Goal: Find specific page/section: Find specific page/section

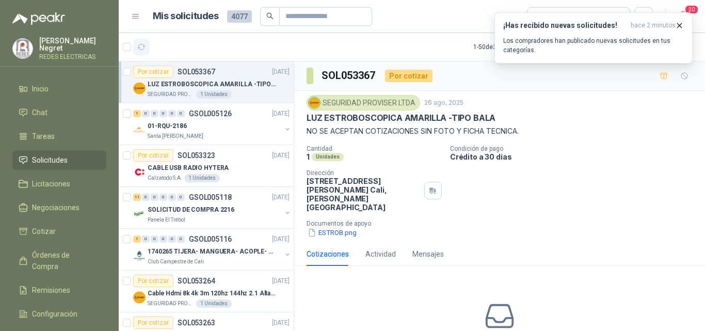
click at [139, 43] on icon "button" at bounding box center [141, 47] width 9 height 9
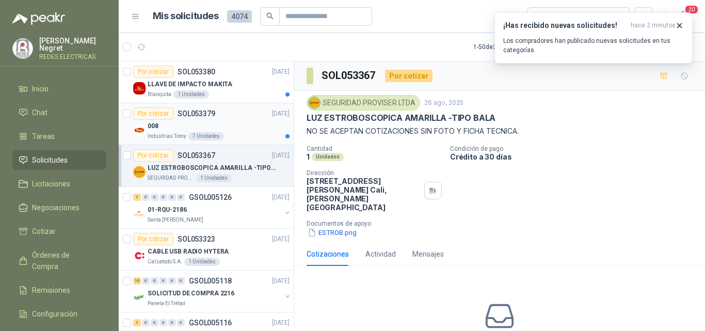
click at [207, 123] on div "008" at bounding box center [219, 126] width 142 height 12
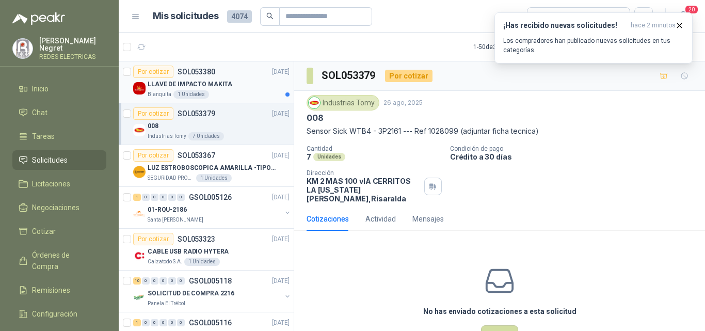
click at [258, 93] on div "Blanquita 1 Unidades" at bounding box center [219, 94] width 142 height 8
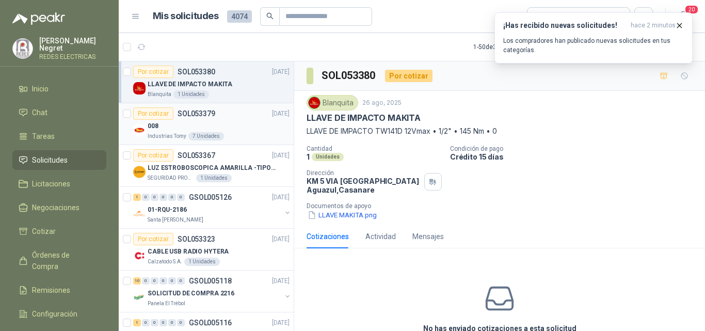
click at [206, 128] on div "008" at bounding box center [219, 126] width 142 height 12
